Goal: Task Accomplishment & Management: Manage account settings

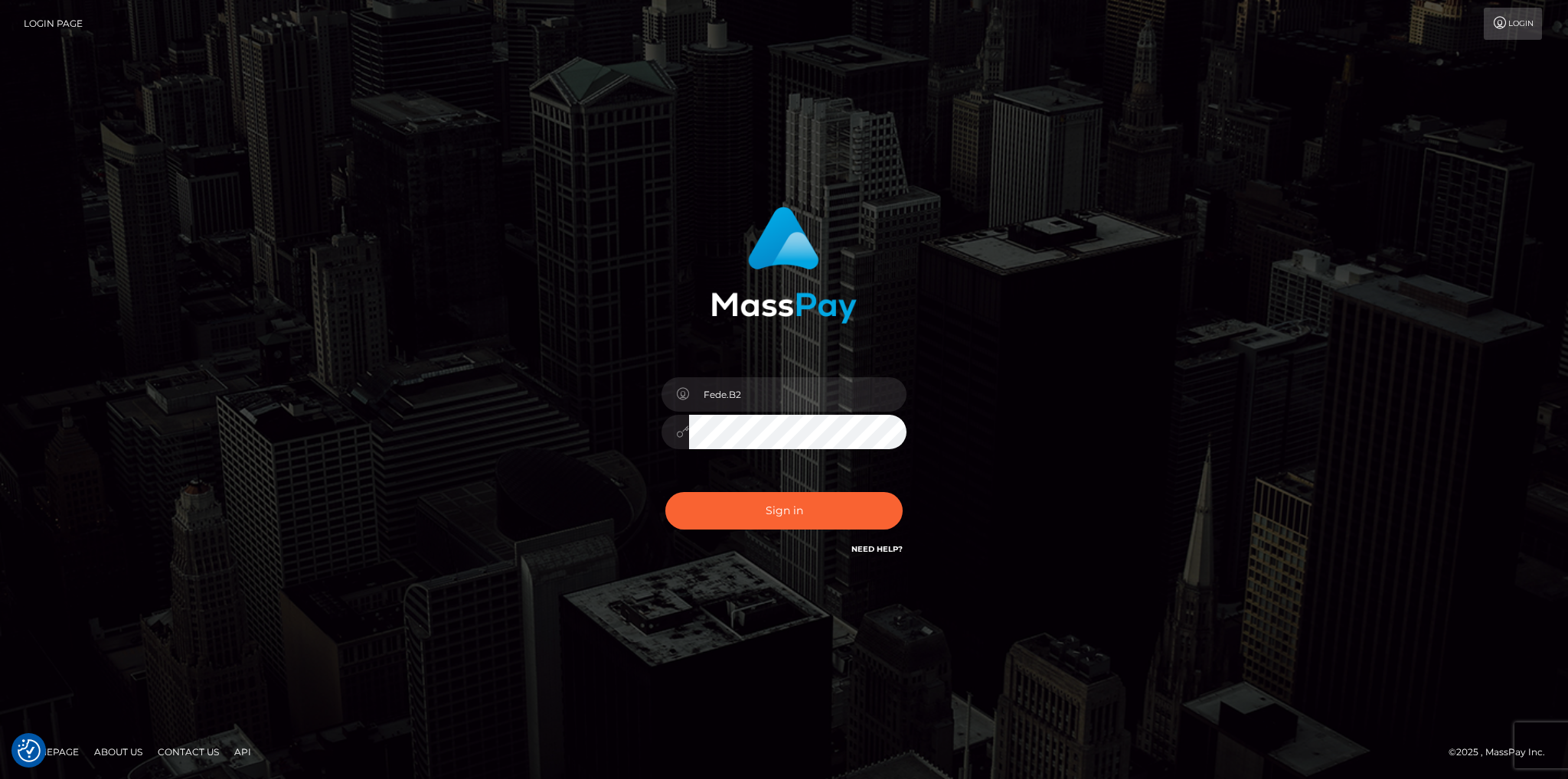
click at [777, 413] on div "Fede.B2" at bounding box center [784, 424] width 268 height 117
click at [785, 390] on input "Fede.B2" at bounding box center [797, 394] width 217 height 35
type input "fede.luminary"
click at [816, 518] on button "Sign in" at bounding box center [784, 511] width 237 height 37
click at [779, 394] on input "Fede.B2" at bounding box center [797, 394] width 217 height 35
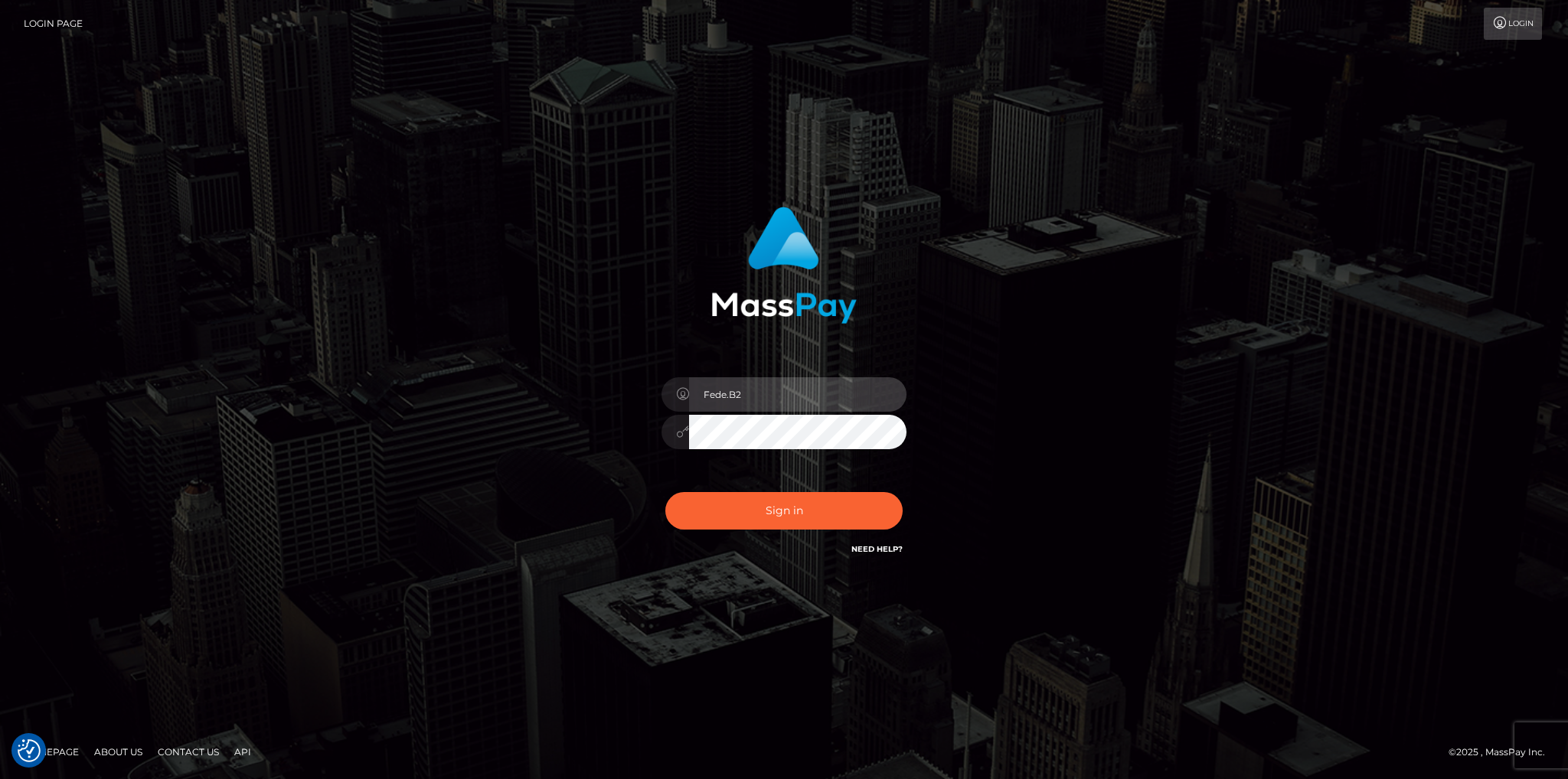
type input "fede.luminary"
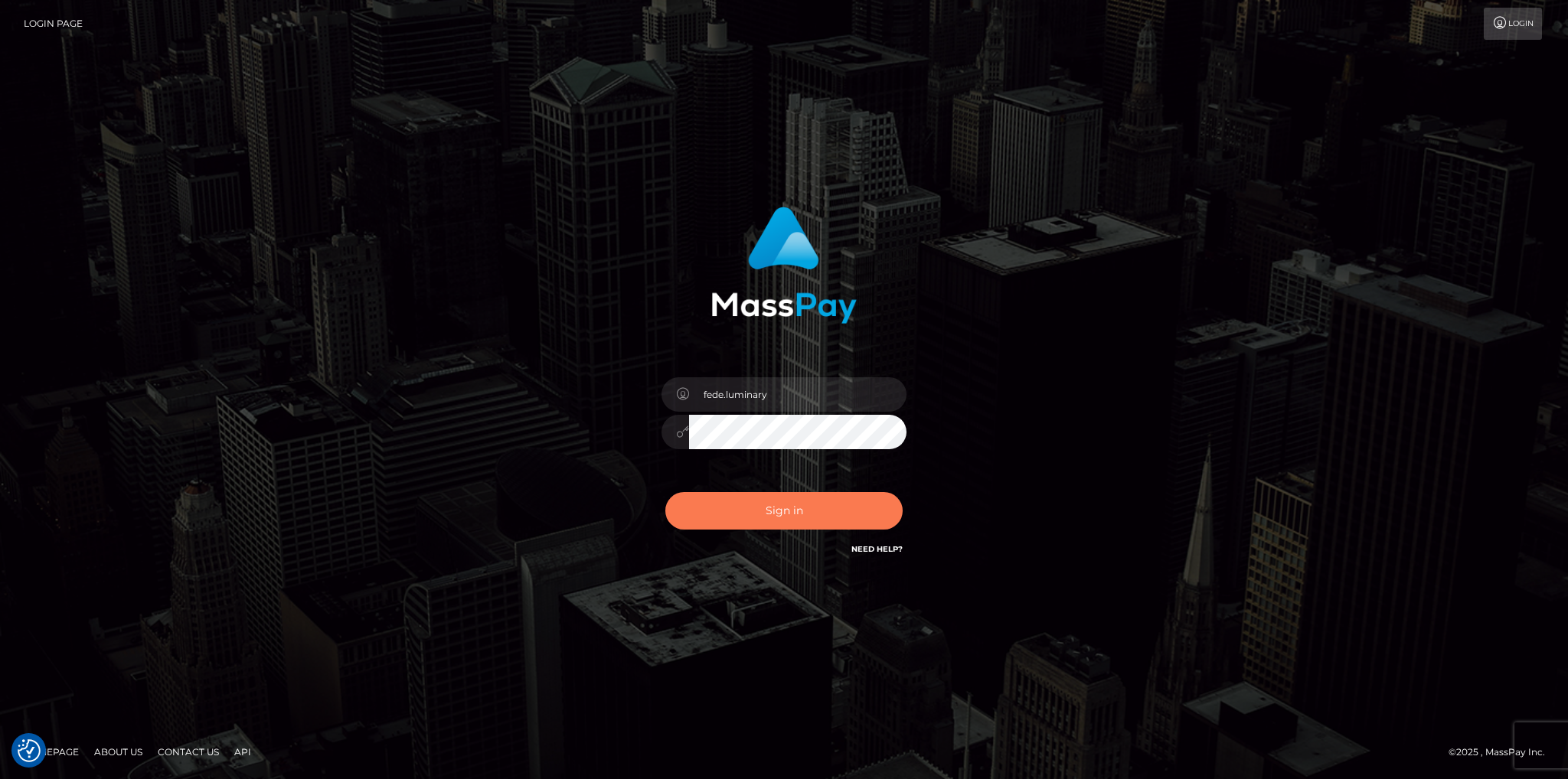
click at [801, 517] on button "Sign in" at bounding box center [784, 511] width 237 height 37
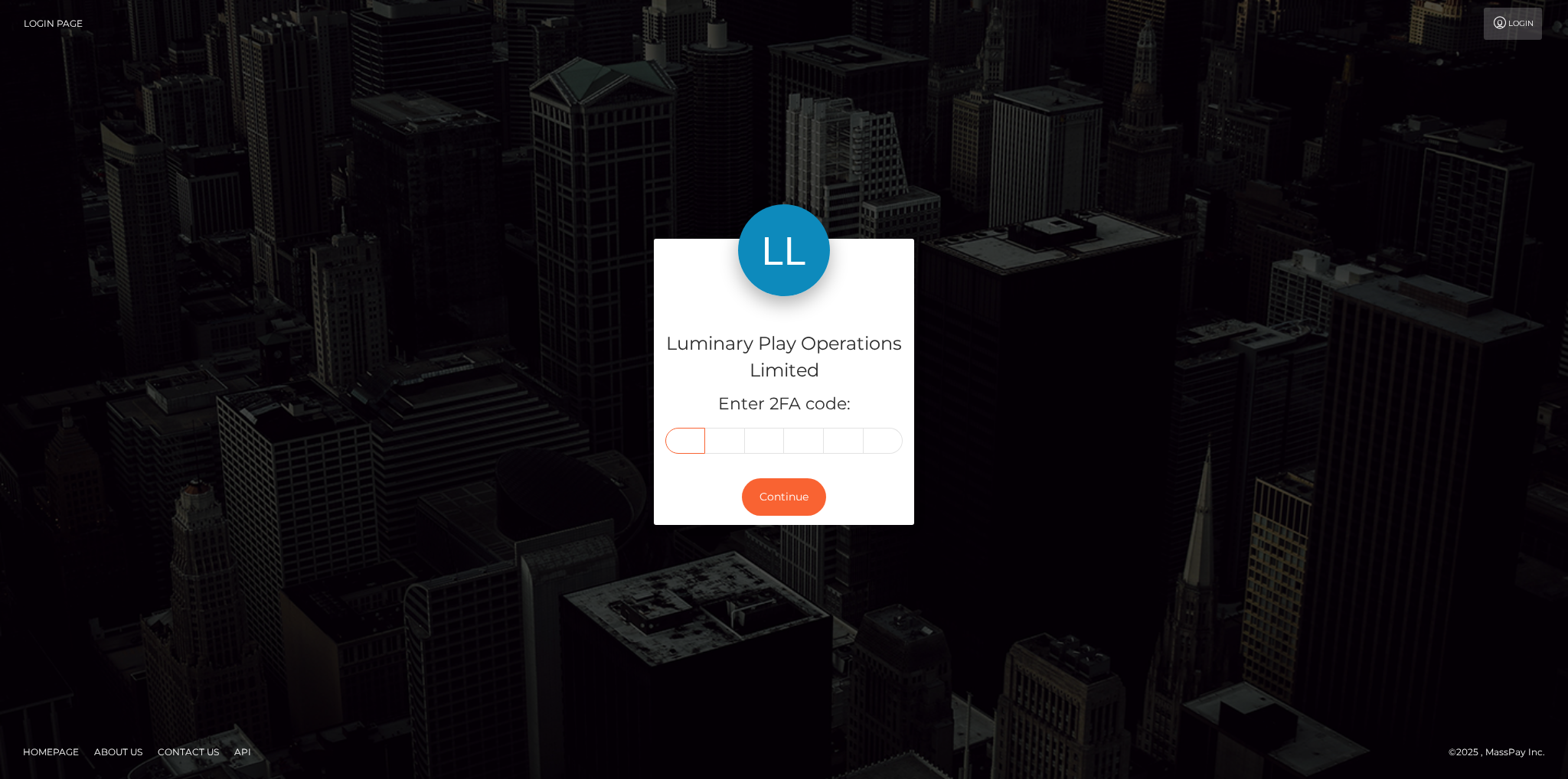
click at [695, 442] on input "text" at bounding box center [685, 441] width 40 height 26
type input "6"
type input "2"
type input "8"
type input "7"
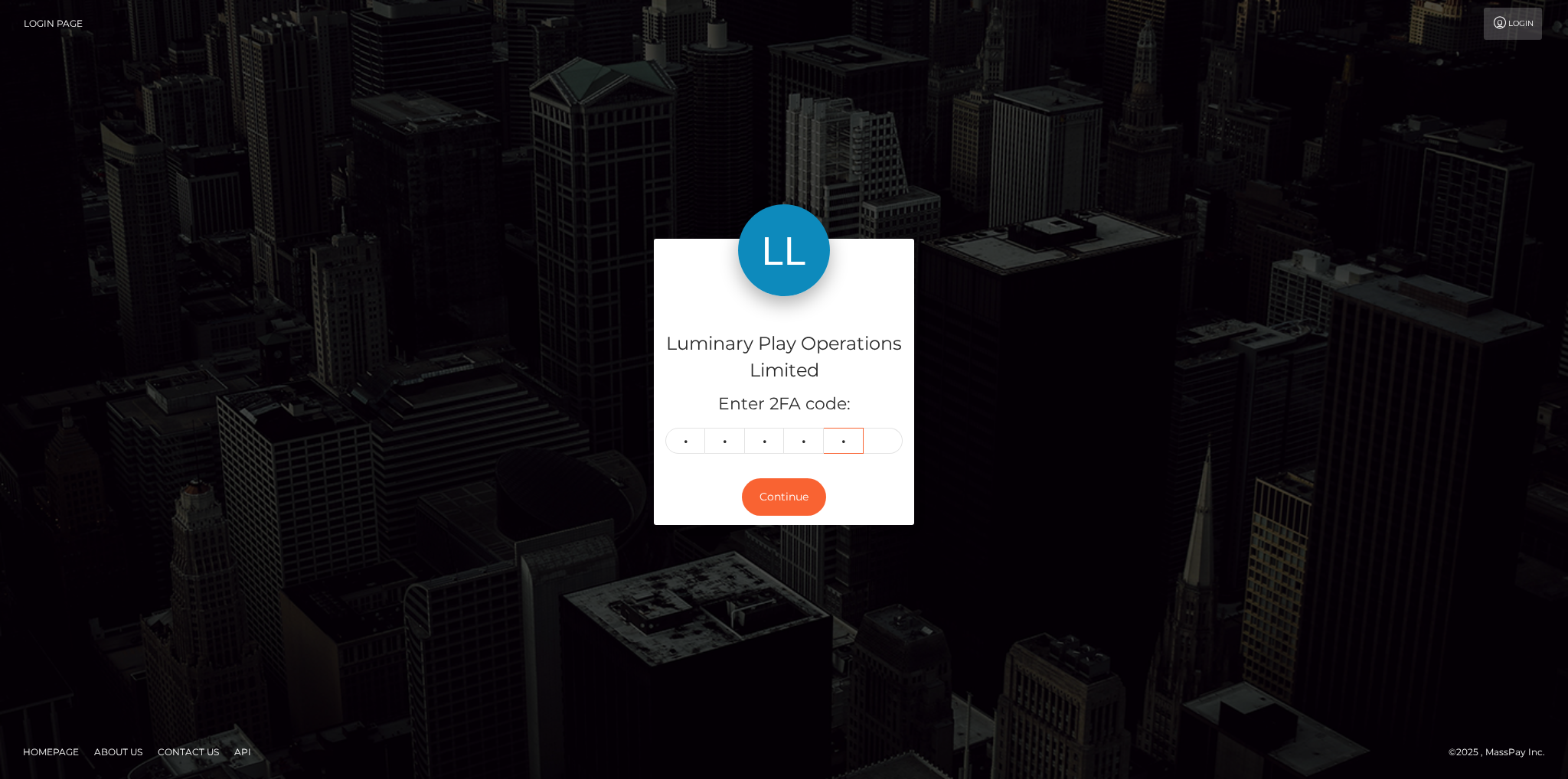
type input "7"
type input "8"
click at [764, 489] on button "Continue" at bounding box center [784, 496] width 85 height 37
